Goal: Navigation & Orientation: Find specific page/section

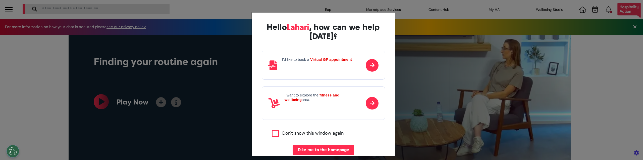
scroll to position [0, 251]
click at [482, 106] on div "Hello [PERSON_NAME] , how can we help [DATE]? I'd like to book a Virtual GP app…" at bounding box center [321, 80] width 643 height 160
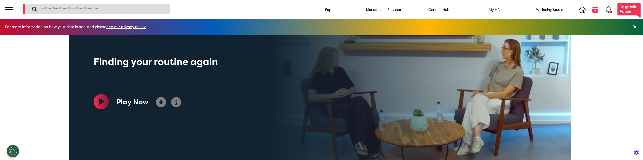
click at [592, 10] on icon at bounding box center [595, 9] width 6 height 6
click at [592, 12] on icon at bounding box center [595, 9] width 6 height 6
click at [593, 9] on icon at bounding box center [595, 9] width 6 height 6
click at [592, 13] on div "Click the bell icon to see notifications" at bounding box center [596, 9] width 38 height 19
click at [592, 9] on icon at bounding box center [595, 9] width 6 height 6
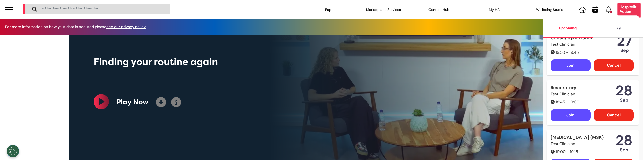
scroll to position [0, 0]
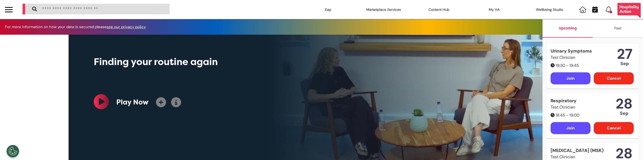
click at [227, 96] on div "Play Now" at bounding box center [232, 102] width 276 height 16
click at [461, 66] on div "Finding your routine again Included in Wellbeing + Play Now" at bounding box center [320, 98] width 502 height 126
click at [523, 25] on div "For more information on how your data is secured please see our privacy policy" at bounding box center [321, 27] width 633 height 6
click at [594, 12] on icon at bounding box center [595, 9] width 6 height 6
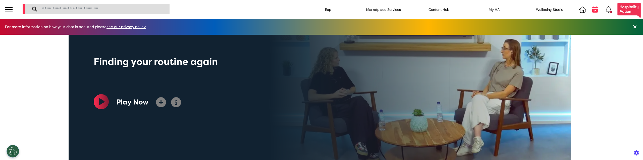
click at [592, 11] on icon at bounding box center [595, 9] width 6 height 6
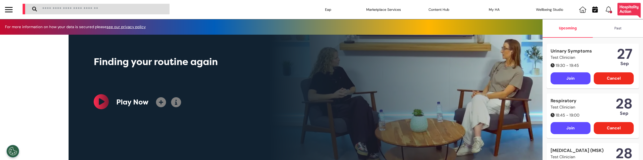
scroll to position [0, 251]
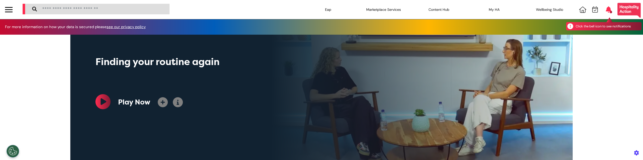
click at [606, 9] on icon at bounding box center [609, 9] width 6 height 6
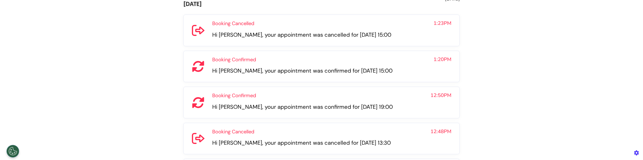
scroll to position [67, 0]
